Goal: Task Accomplishment & Management: Manage account settings

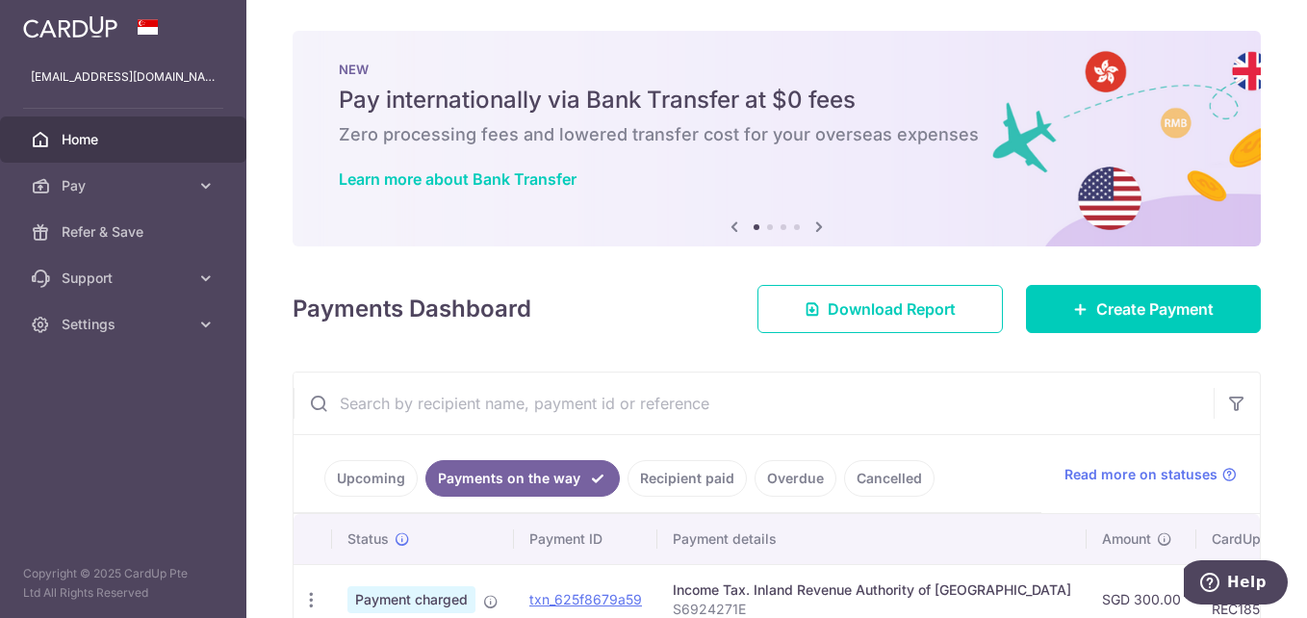
scroll to position [0, 496]
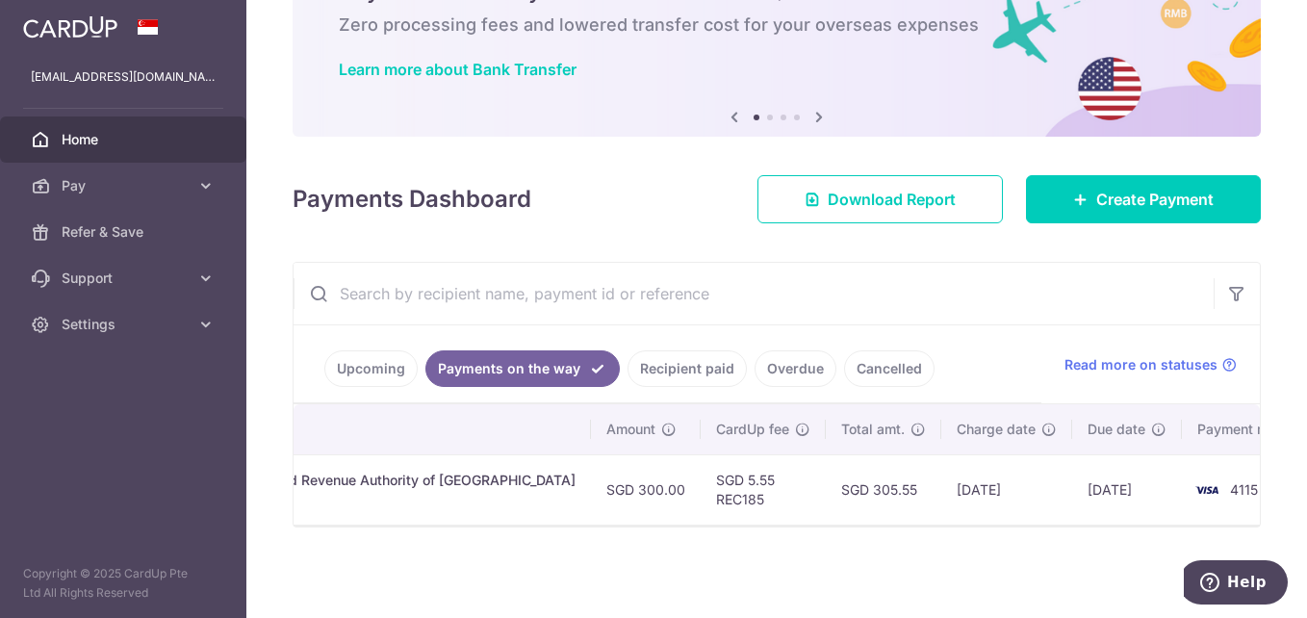
click at [522, 358] on link "Payments on the way" at bounding box center [522, 368] width 194 height 37
click at [367, 361] on link "Upcoming" at bounding box center [370, 368] width 93 height 37
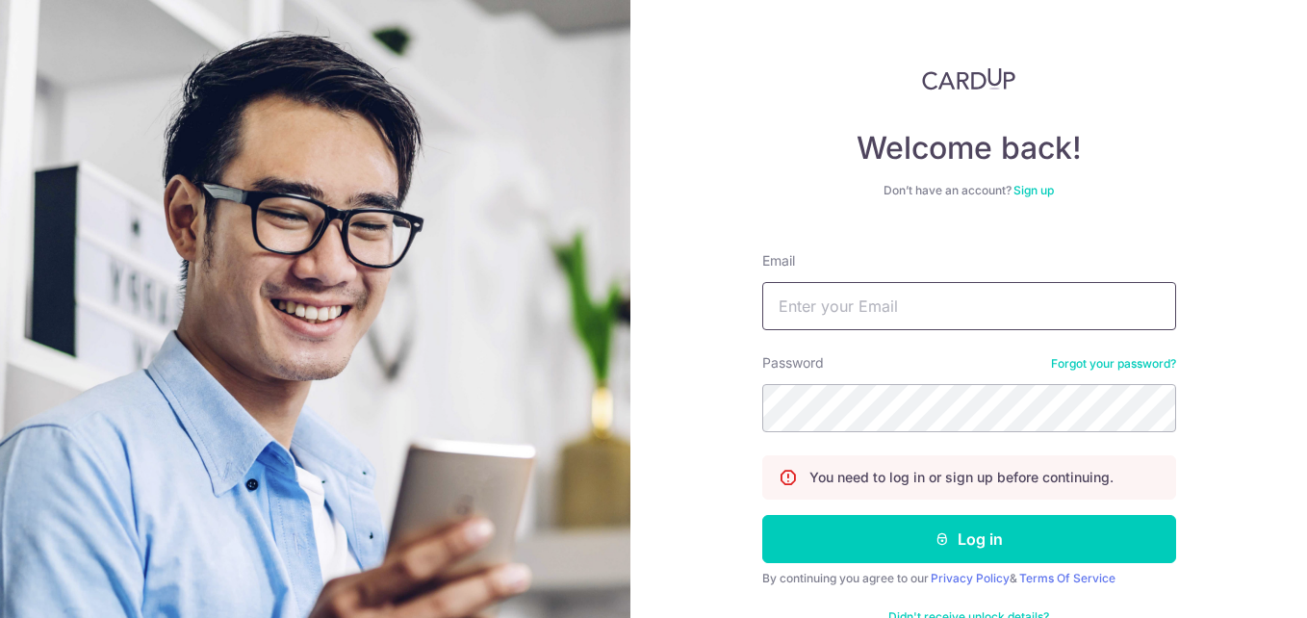
click at [809, 307] on input "Email" at bounding box center [969, 306] width 414 height 48
type input "[EMAIL_ADDRESS][DOMAIN_NAME]"
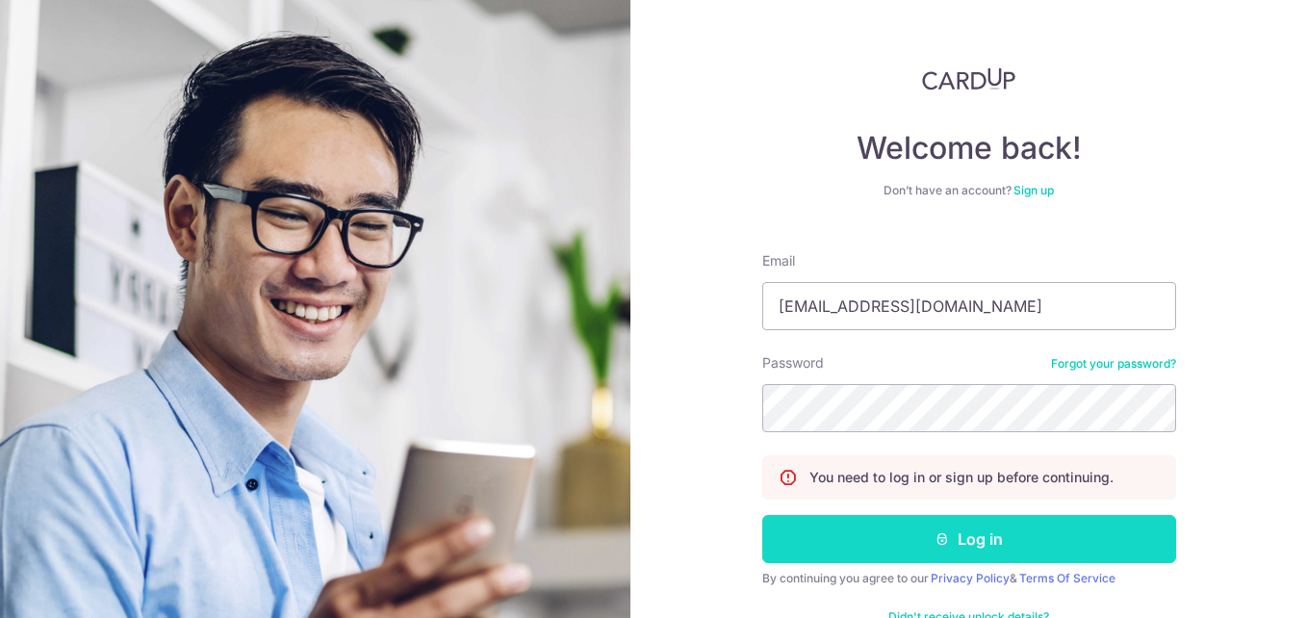
click at [970, 552] on button "Log in" at bounding box center [969, 539] width 414 height 48
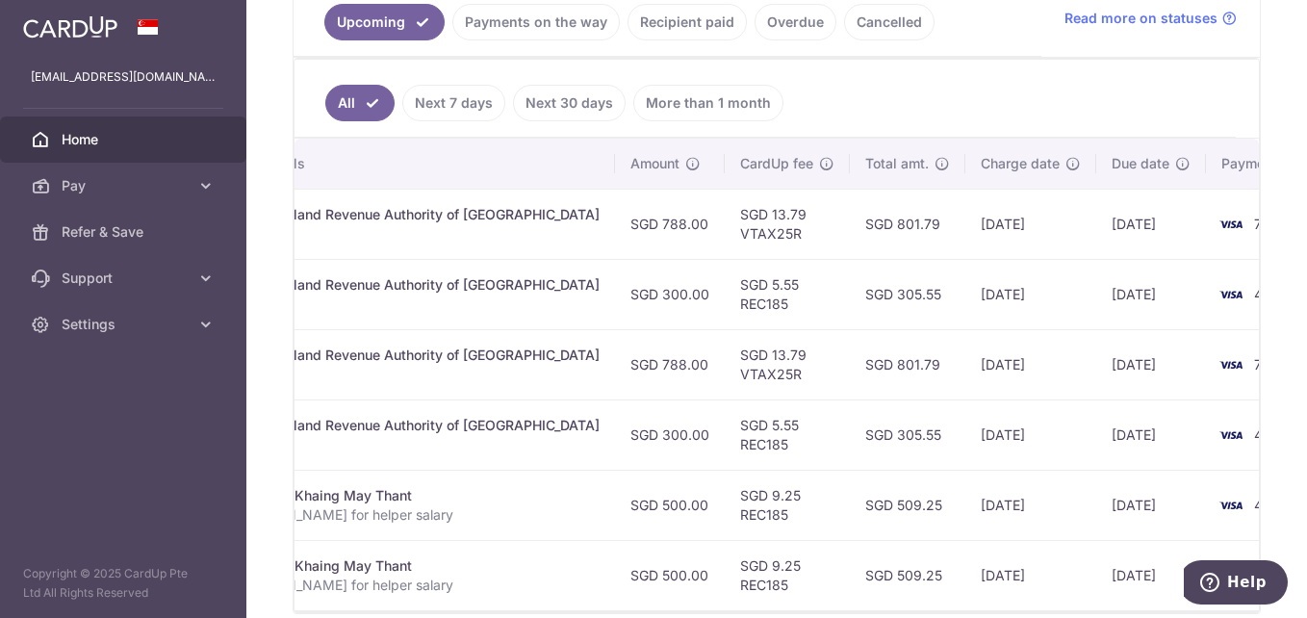
scroll to position [0, 524]
